Goal: Check status: Check status

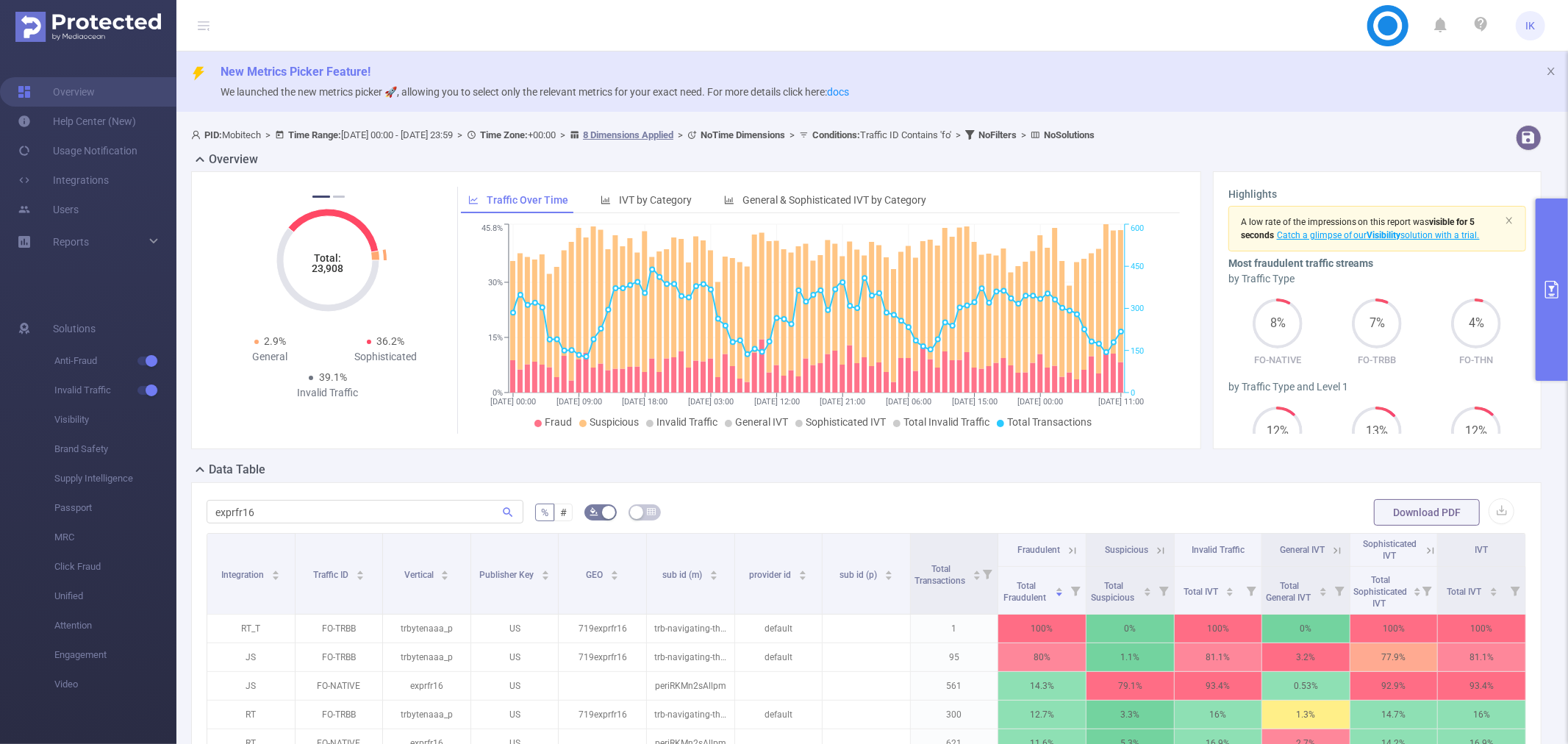
scroll to position [259, 0]
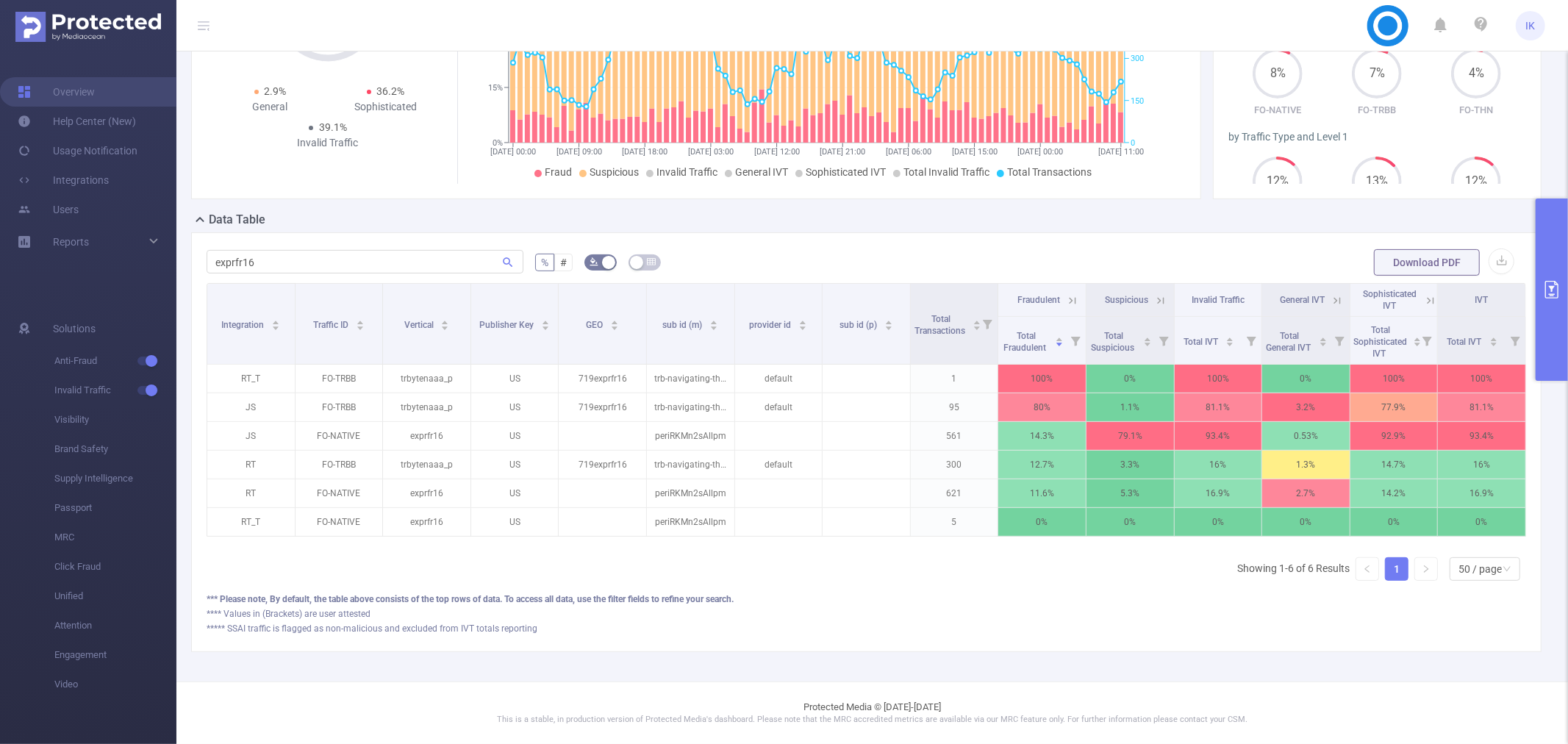
drag, startPoint x: 313, startPoint y: 216, endPoint x: 321, endPoint y: 231, distance: 17.0
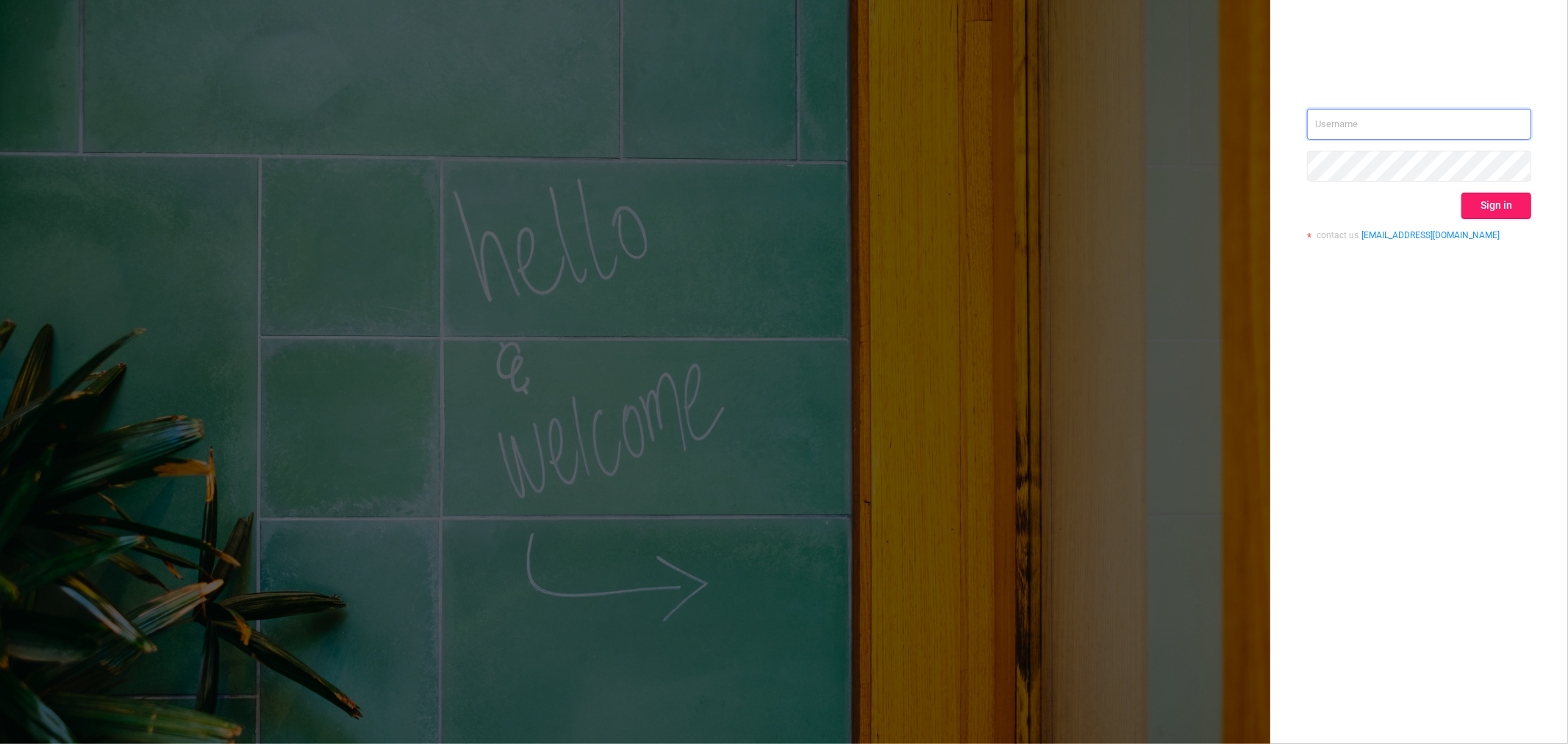
type input "[EMAIL_ADDRESS][DOMAIN_NAME]"
click at [1461, 197] on button "Sign in" at bounding box center [1496, 206] width 70 height 27
click at [1474, 197] on div "Sign in" at bounding box center [1419, 206] width 224 height 27
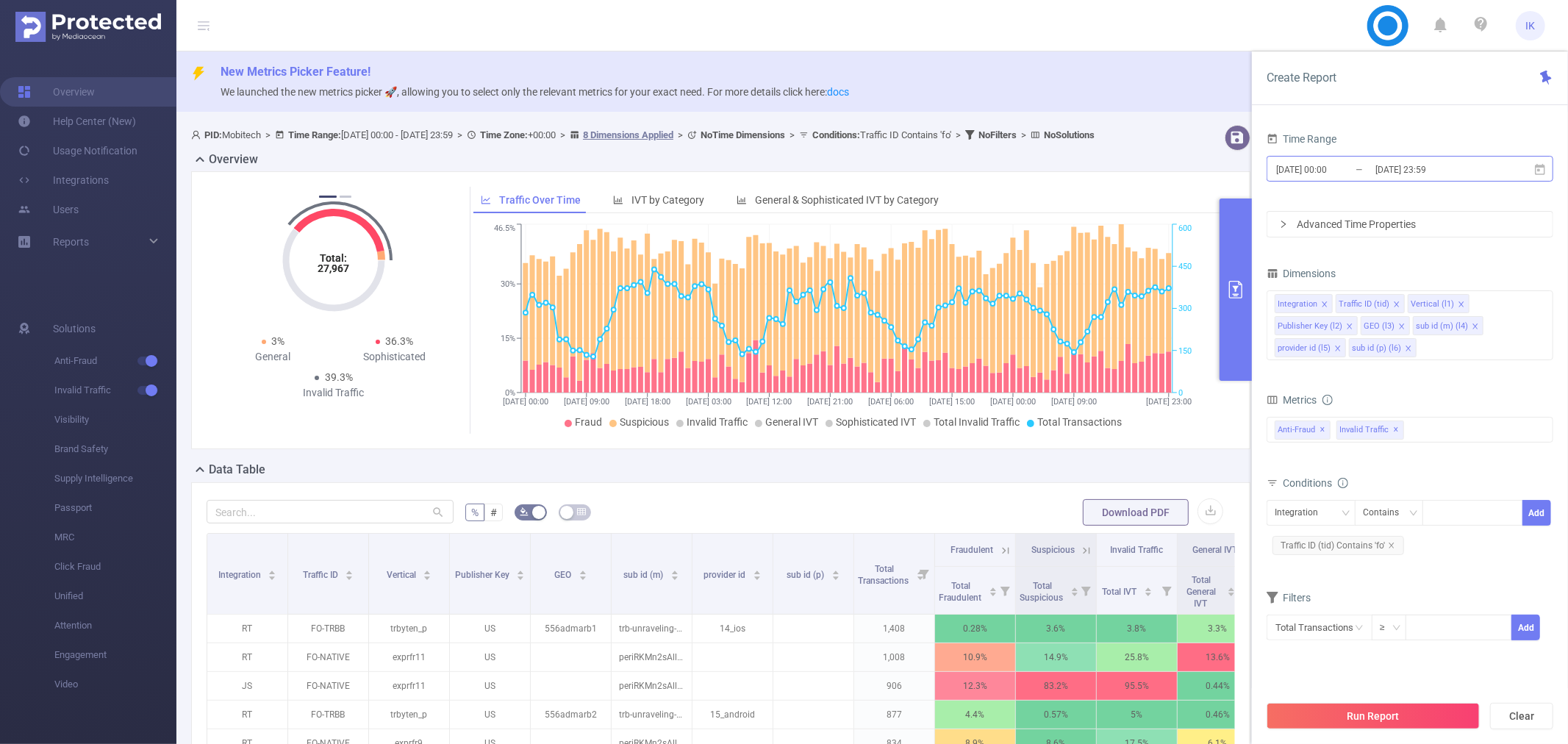
click at [1353, 172] on input "[DATE] 00:00" at bounding box center [1334, 169] width 119 height 20
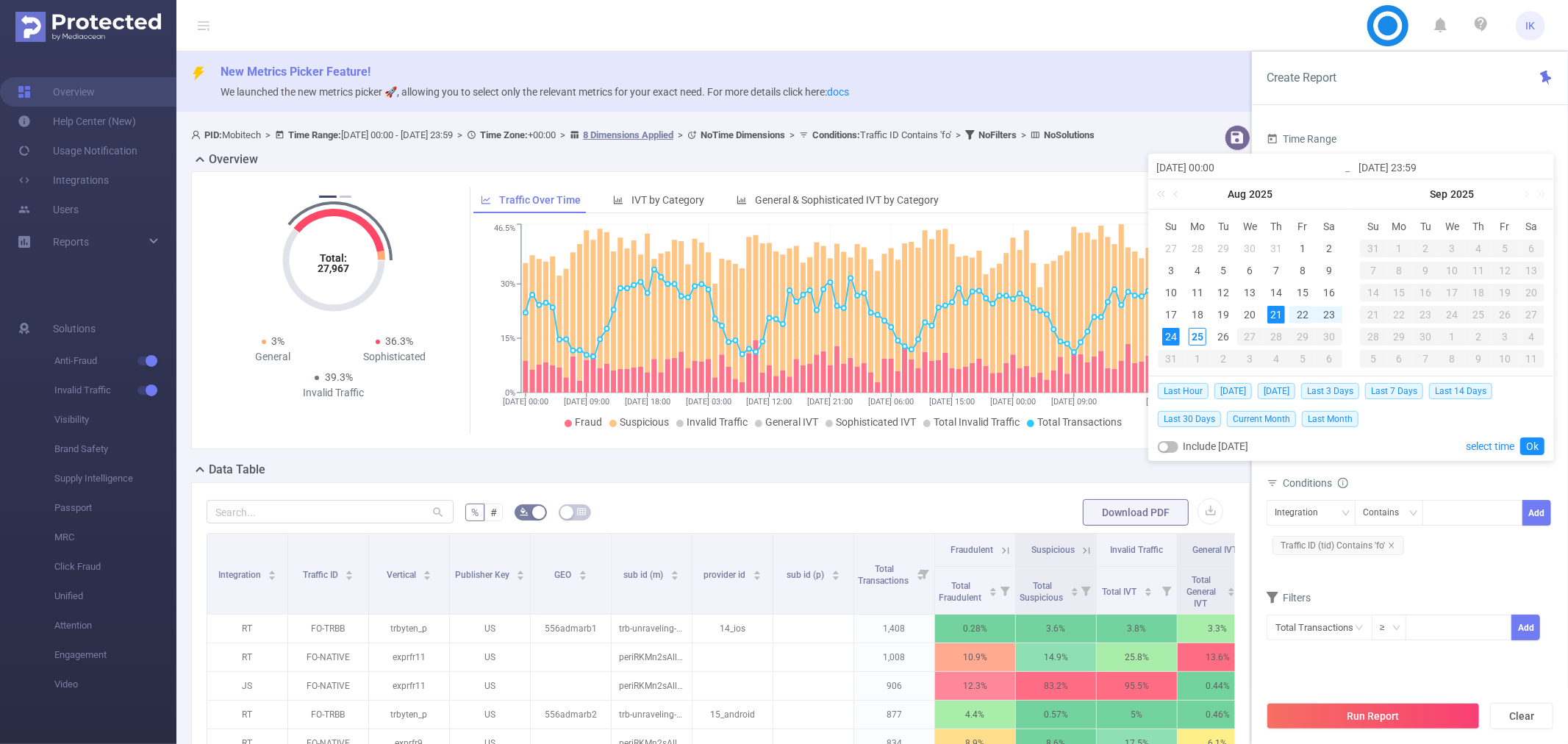
click at [1301, 312] on div "22" at bounding box center [1302, 314] width 17 height 17
click at [1194, 341] on div "25" at bounding box center [1197, 336] width 17 height 17
type input "2025-08-22 00:00"
type input "2025-08-25 23:59"
type input "2025-08-22 00:00"
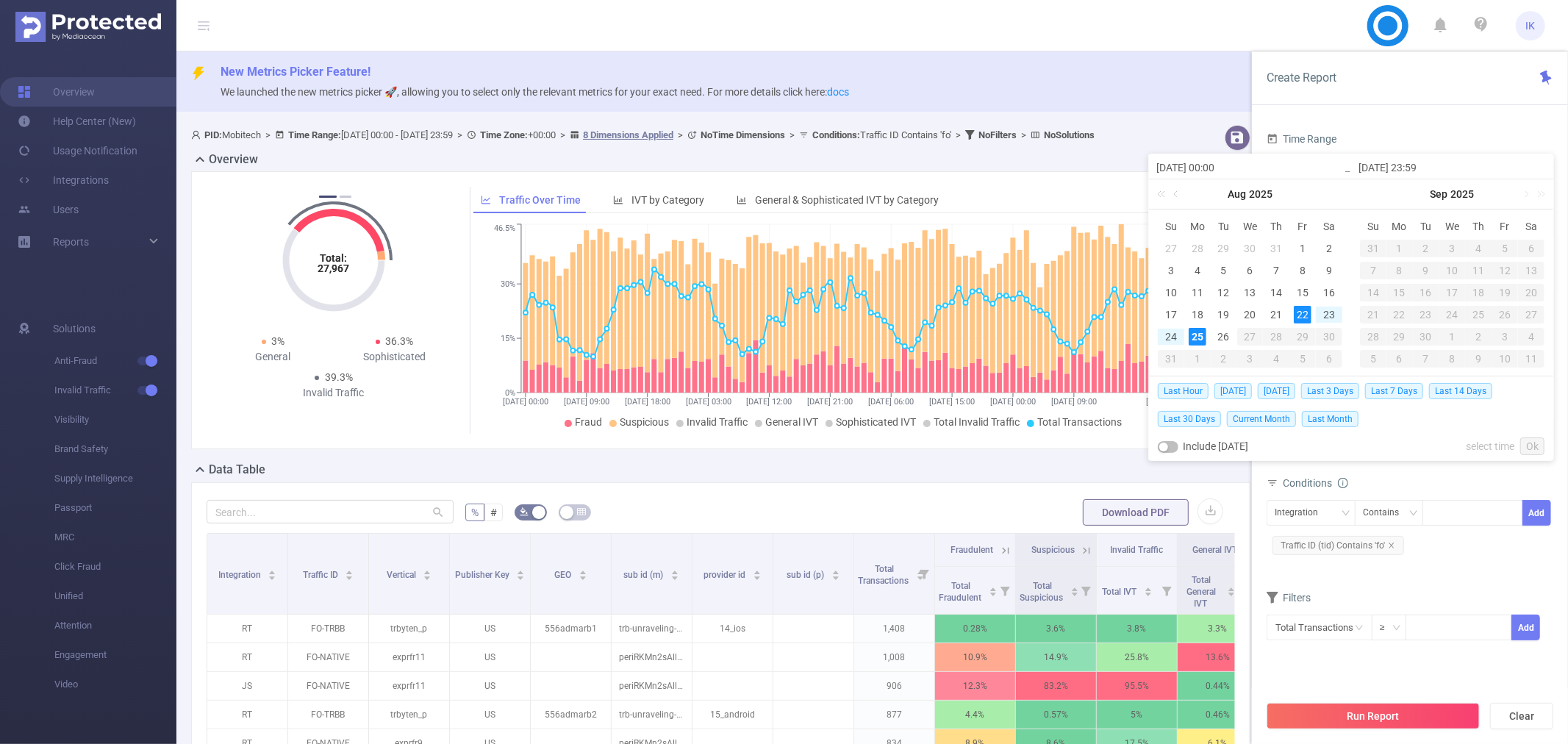
type input "2025-08-25 23:59"
click at [1531, 446] on link "Ok" at bounding box center [1531, 446] width 24 height 17
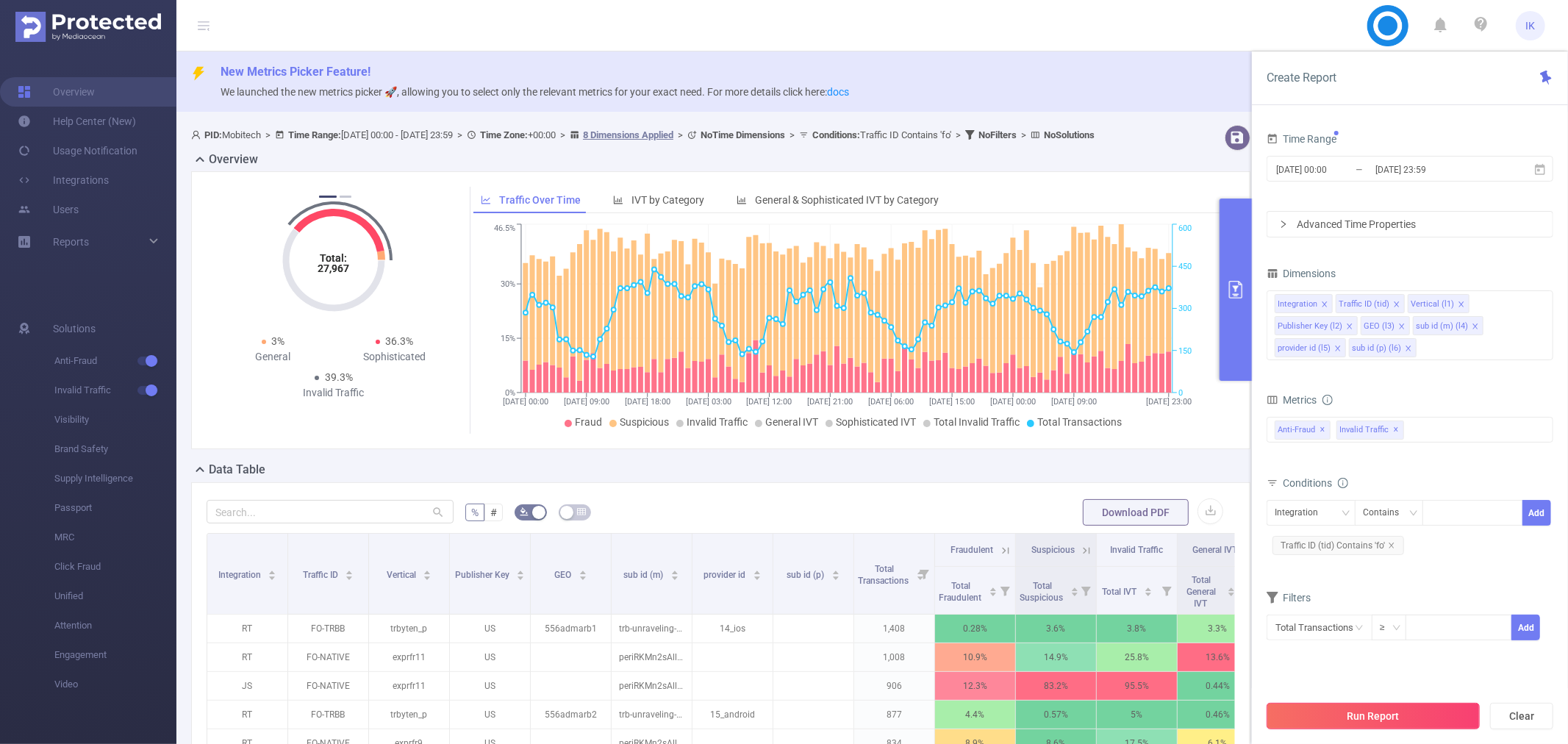
click at [1377, 709] on button "Run Report" at bounding box center [1373, 716] width 213 height 27
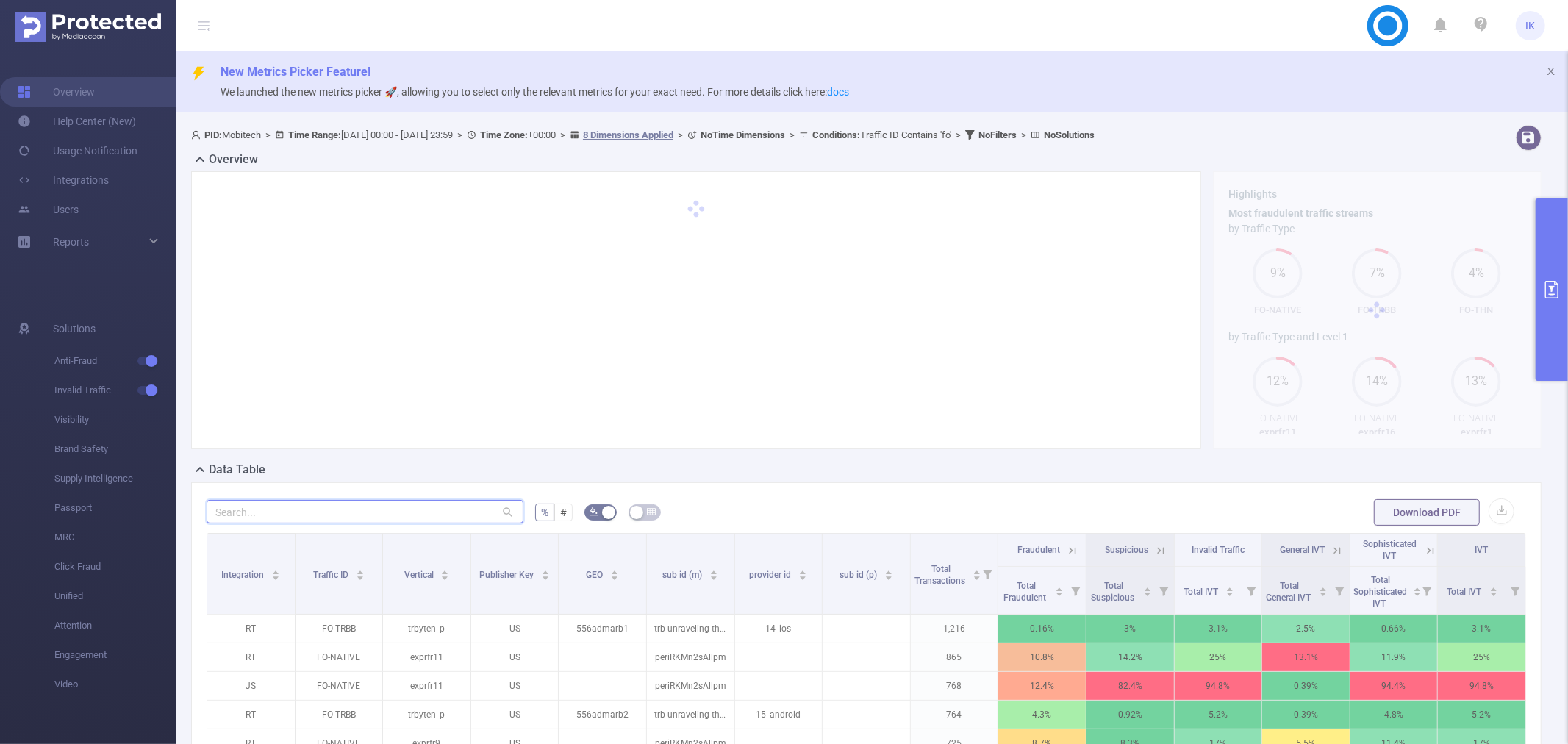
click at [294, 517] on input "text" at bounding box center [365, 512] width 317 height 23
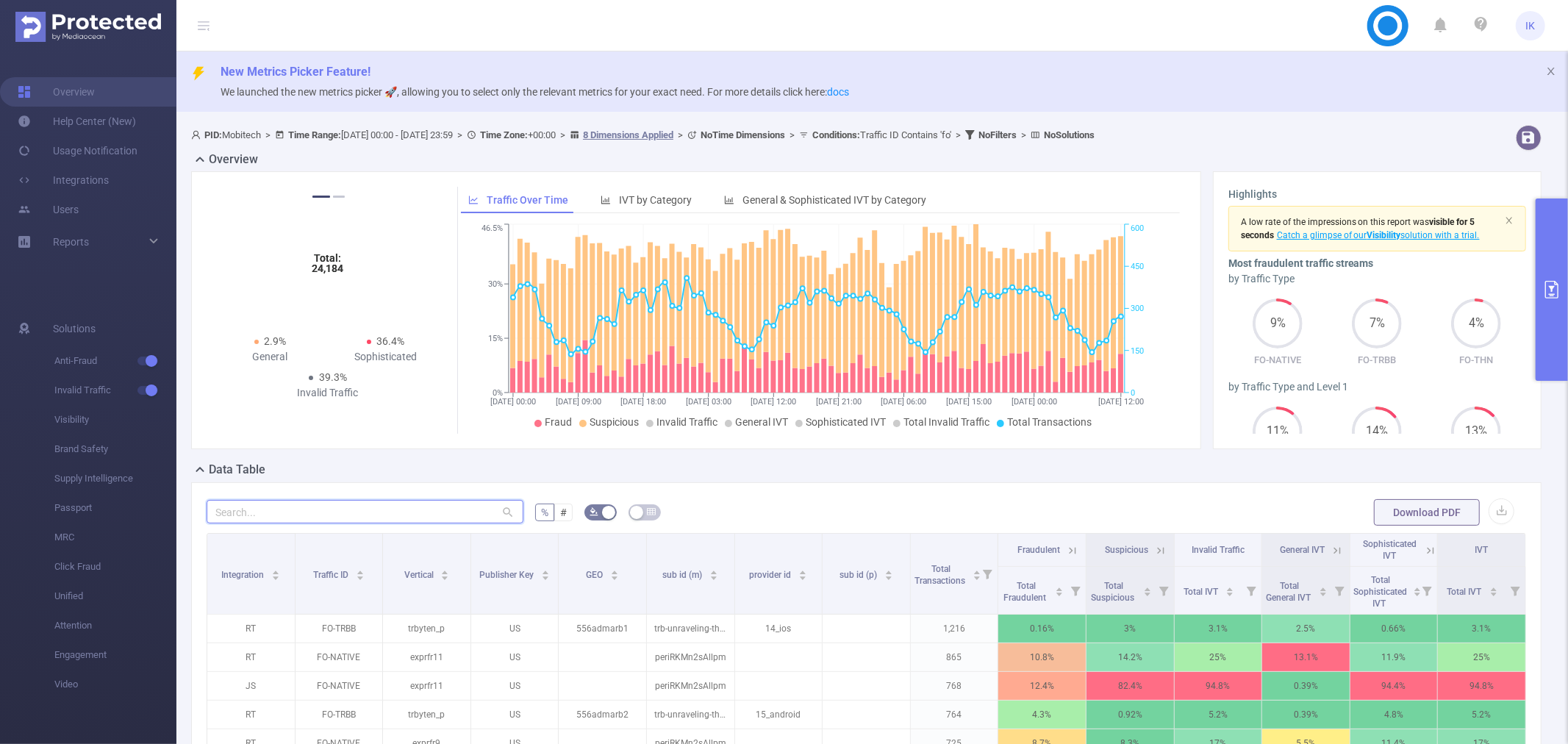
click at [294, 517] on input "text" at bounding box center [365, 512] width 317 height 23
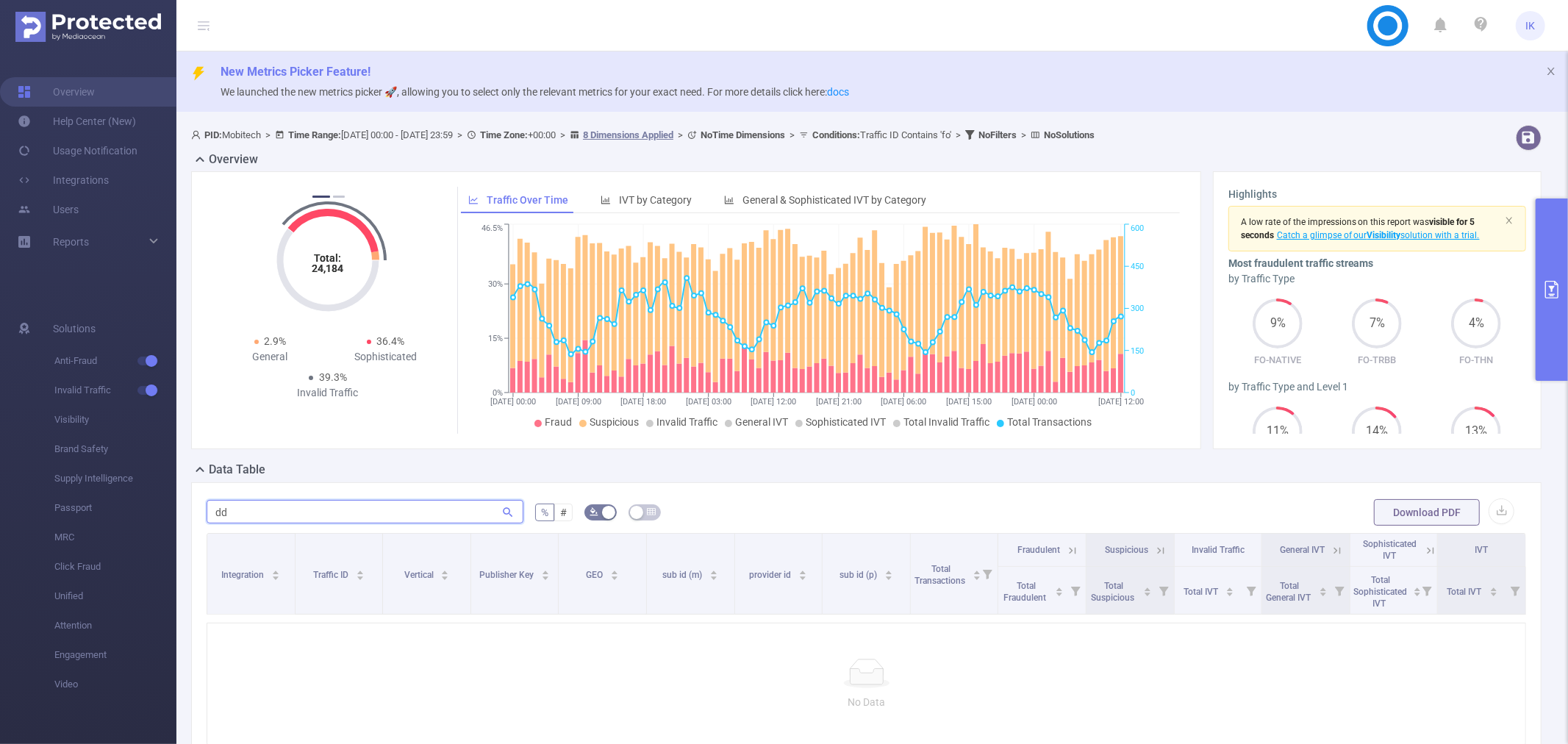
type input "d"
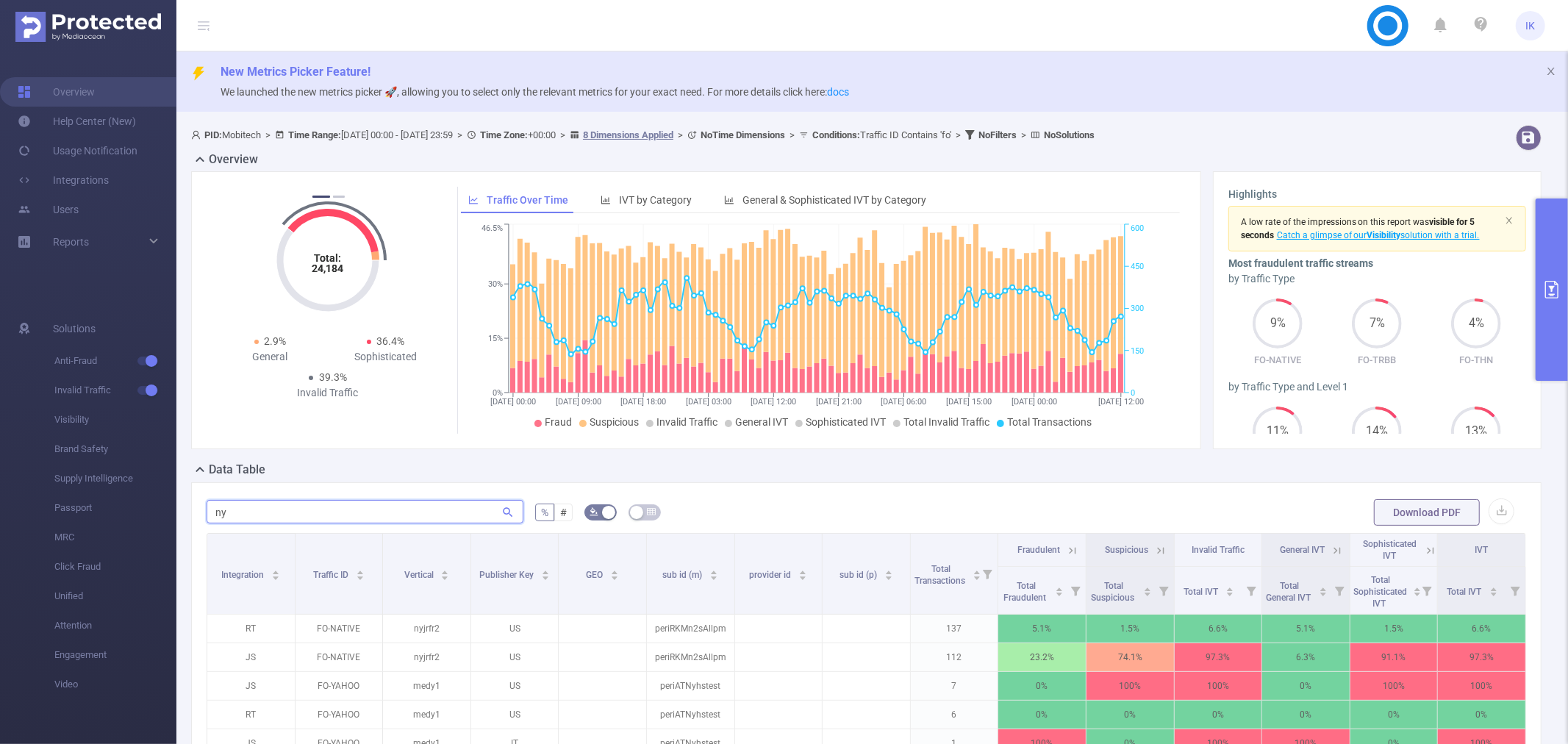
type input "n"
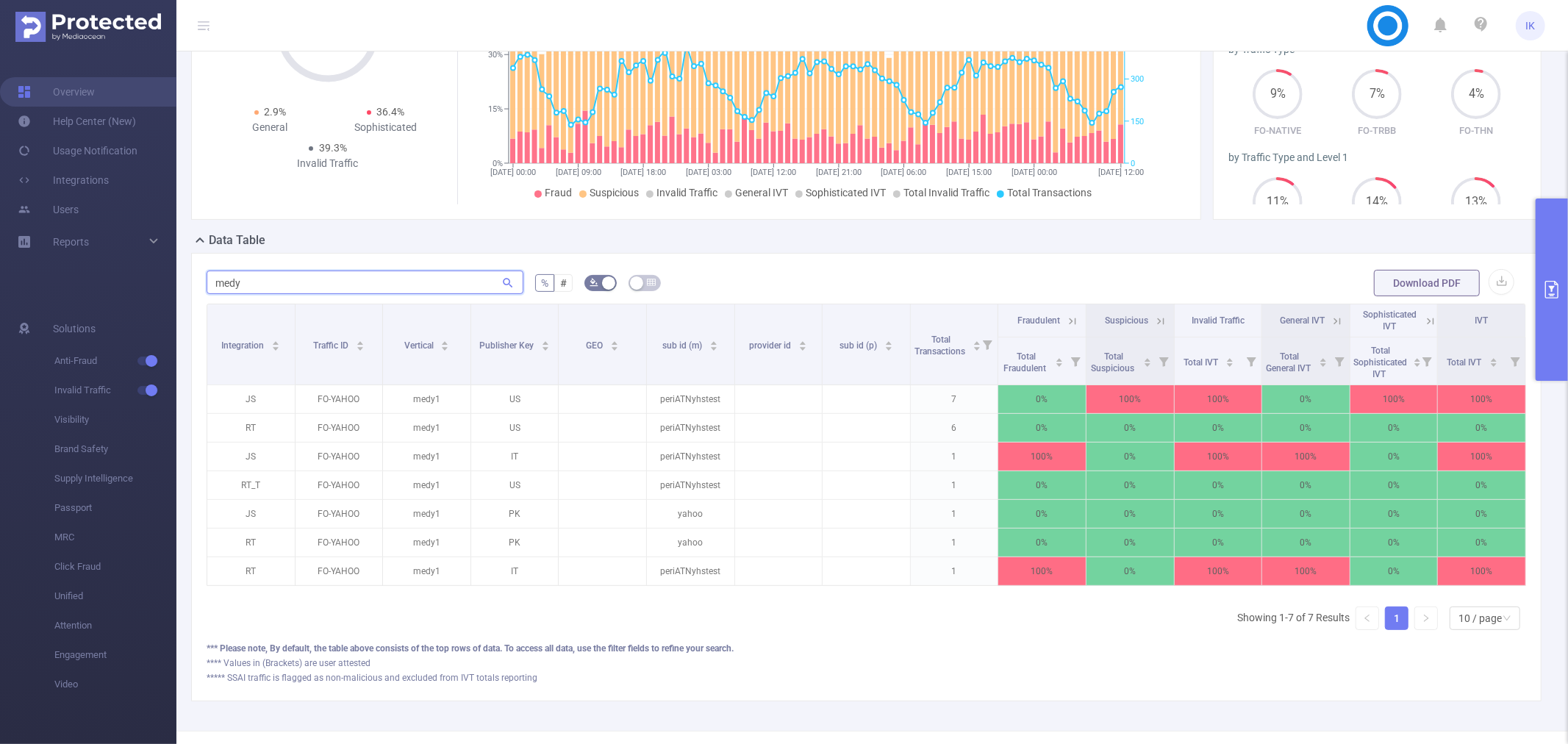
scroll to position [245, 0]
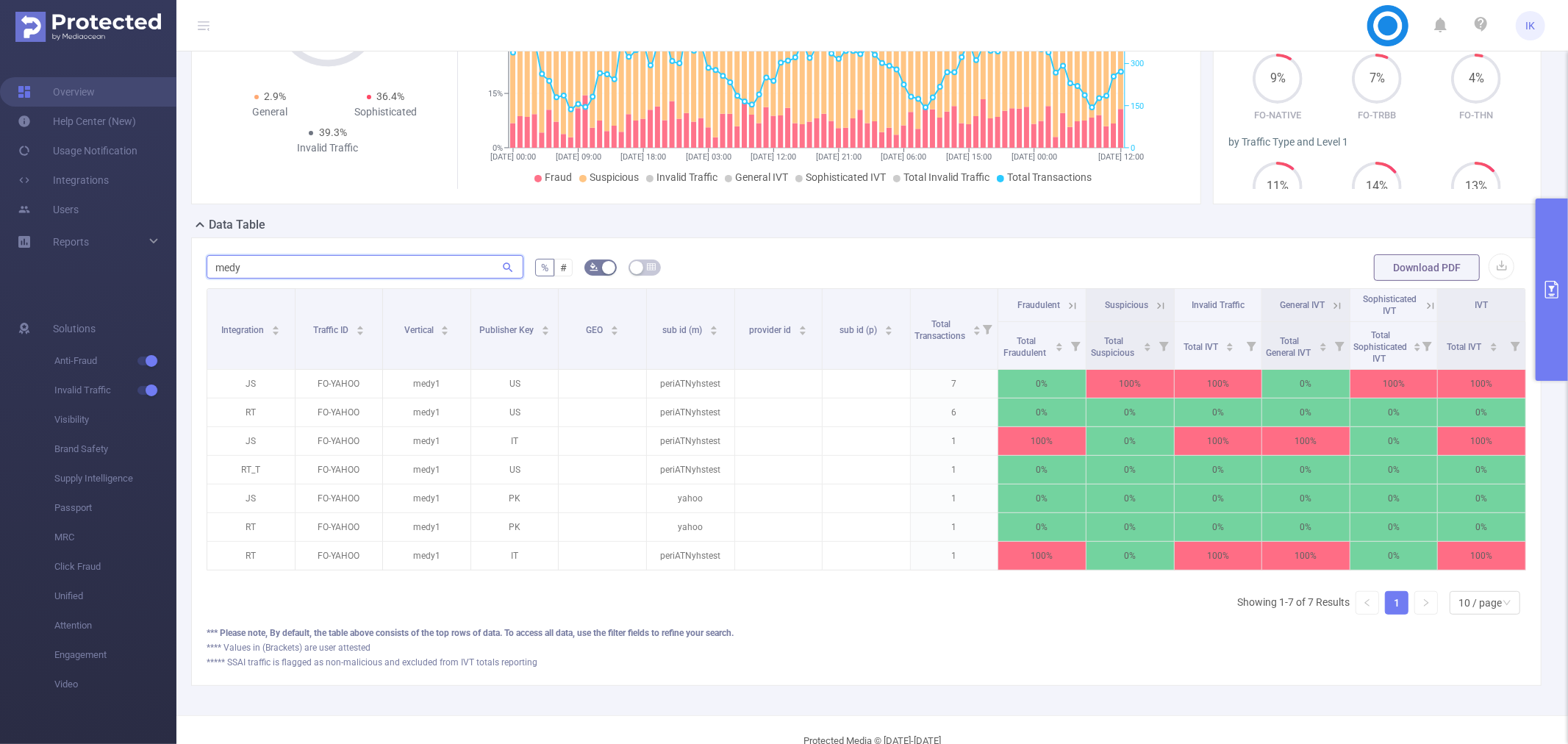
type input "medy"
click at [1427, 304] on icon at bounding box center [1431, 306] width 7 height 7
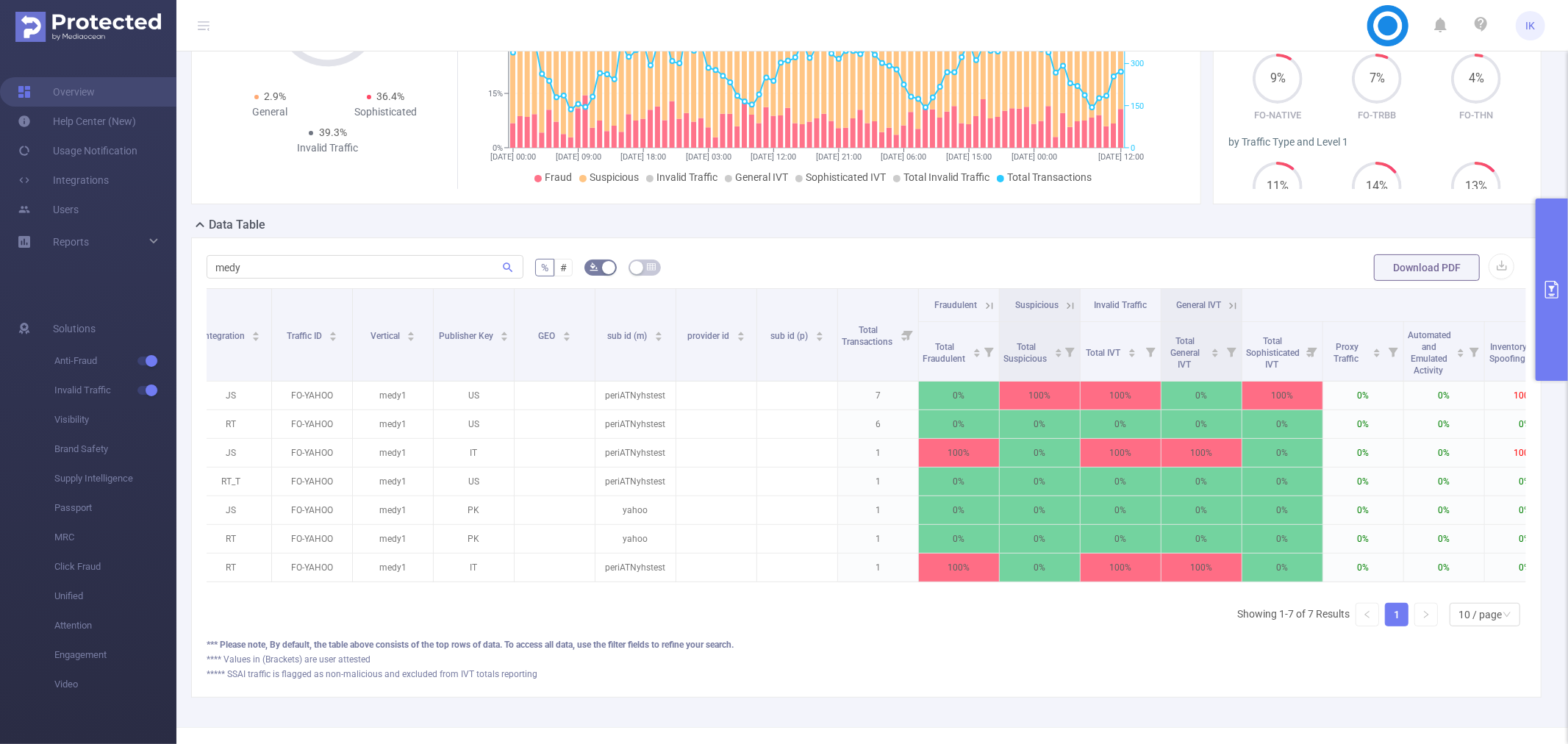
scroll to position [0, 0]
